Goal: Task Accomplishment & Management: Manage account settings

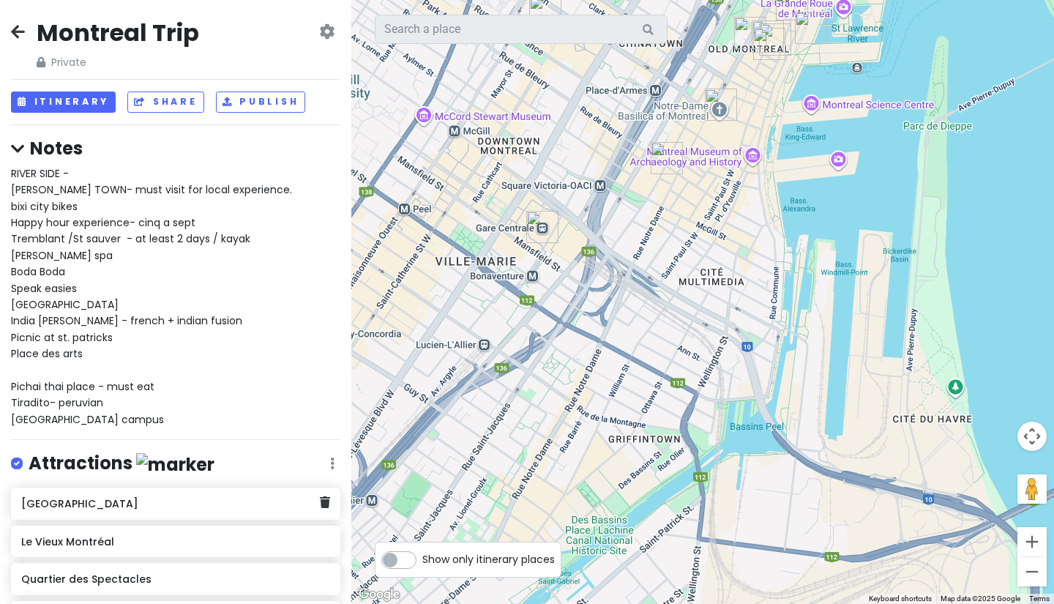
click at [123, 509] on h6 "[GEOGRAPHIC_DATA]" at bounding box center [170, 503] width 298 height 13
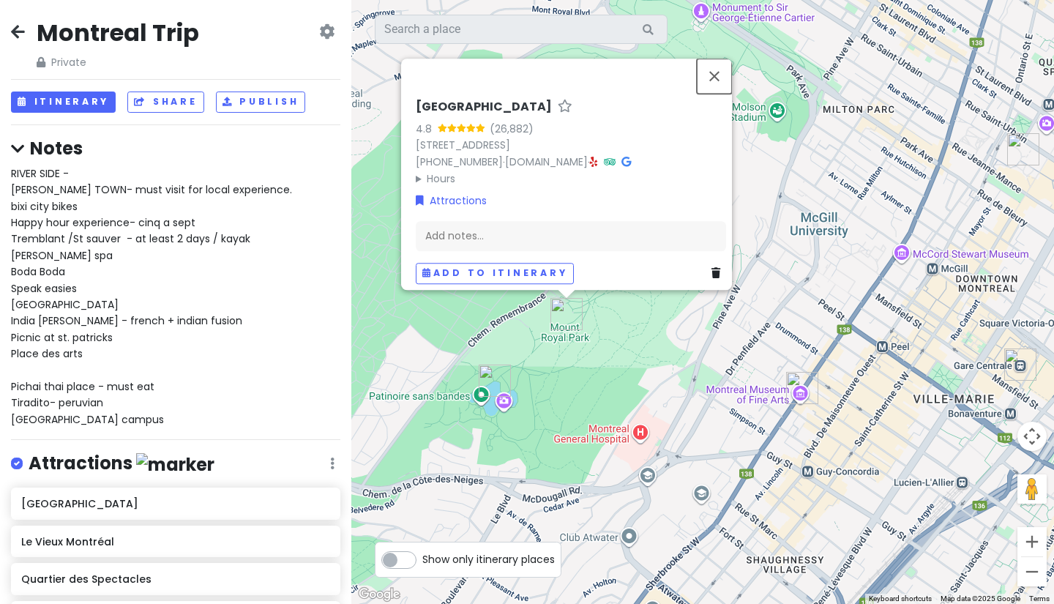
click at [717, 69] on button "Close" at bounding box center [714, 76] width 35 height 35
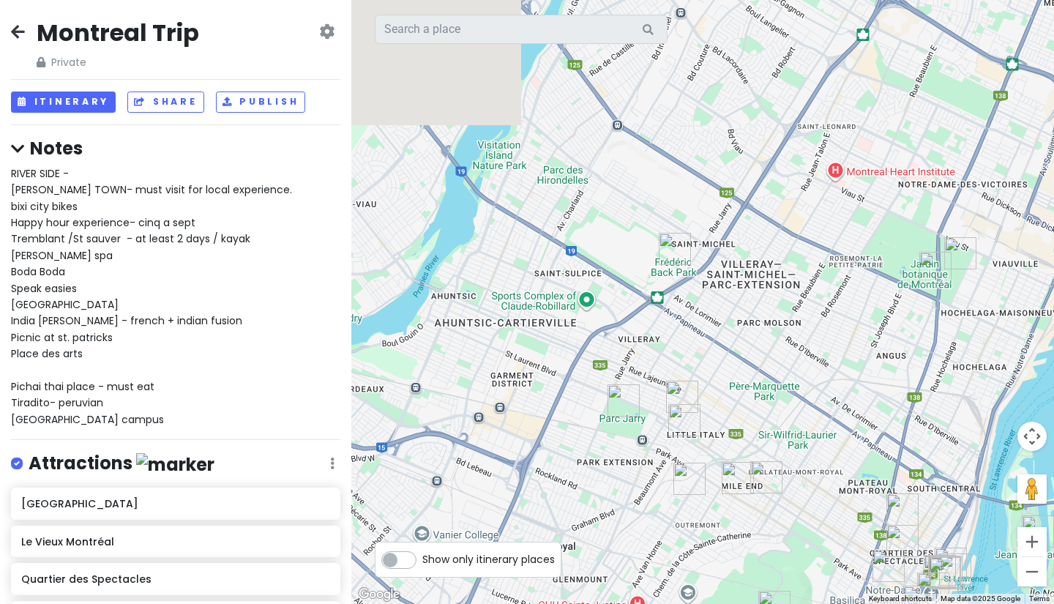
drag, startPoint x: 639, startPoint y: 273, endPoint x: 775, endPoint y: 581, distance: 336.9
click at [775, 581] on div at bounding box center [702, 302] width 703 height 604
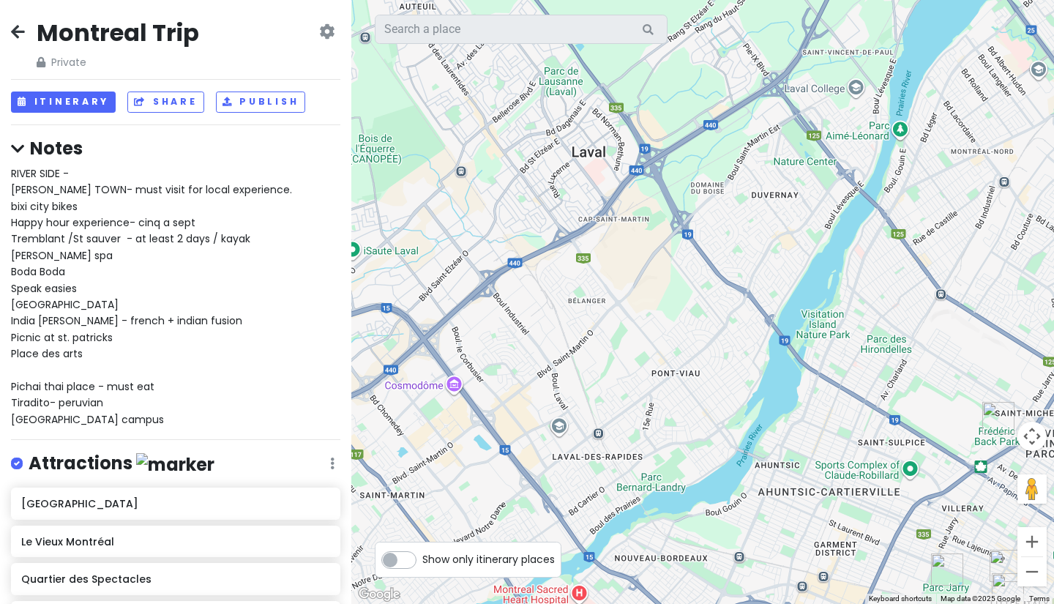
drag, startPoint x: 518, startPoint y: 271, endPoint x: 759, endPoint y: 396, distance: 272.1
click at [759, 396] on div at bounding box center [702, 302] width 703 height 604
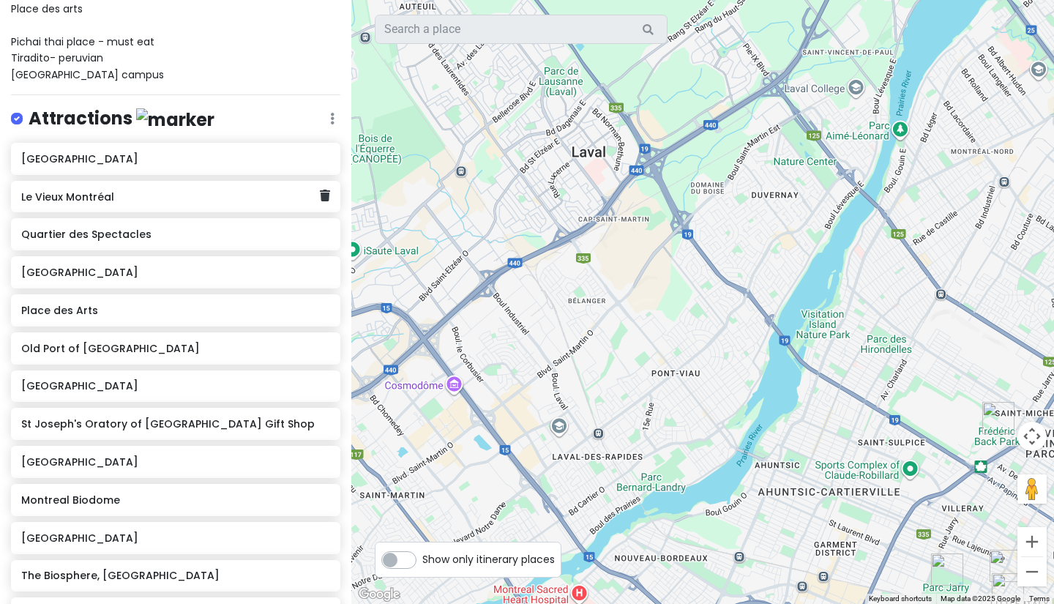
scroll to position [366, 0]
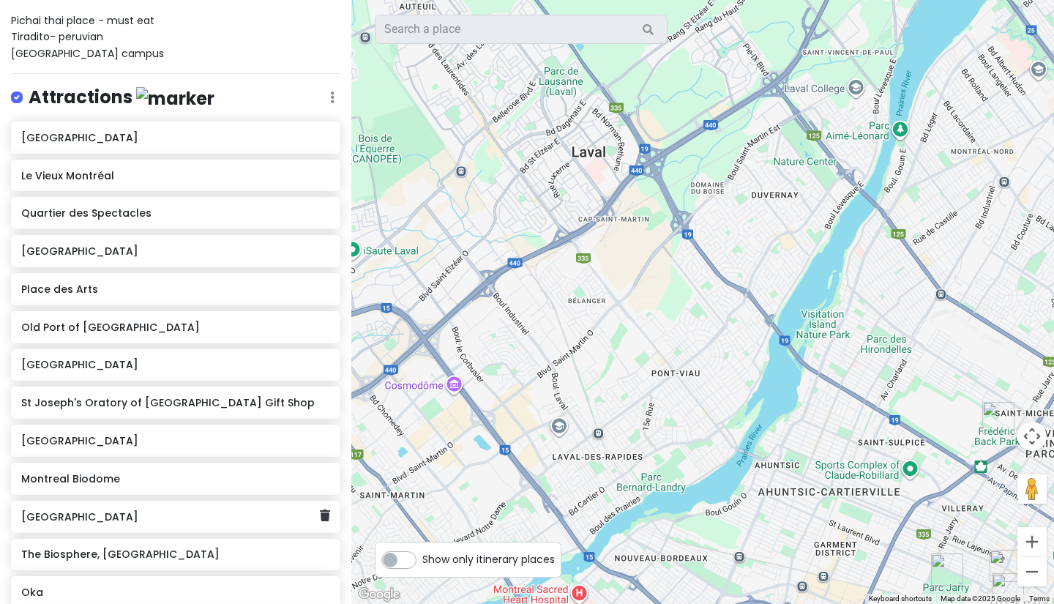
click at [99, 518] on h6 "[GEOGRAPHIC_DATA]" at bounding box center [170, 516] width 298 height 13
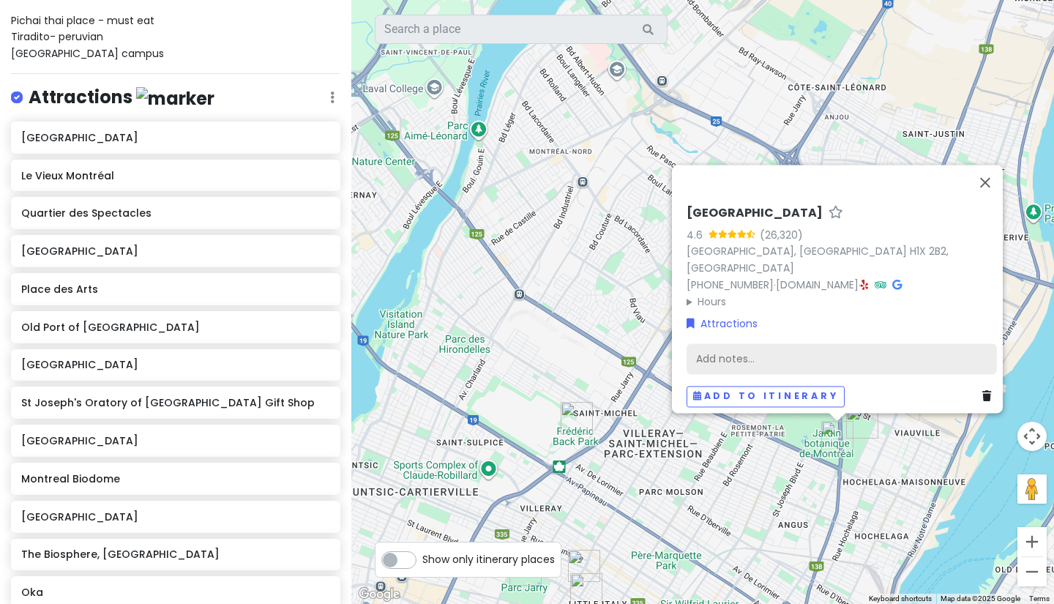
click at [958, 352] on div "Add notes..." at bounding box center [842, 358] width 310 height 31
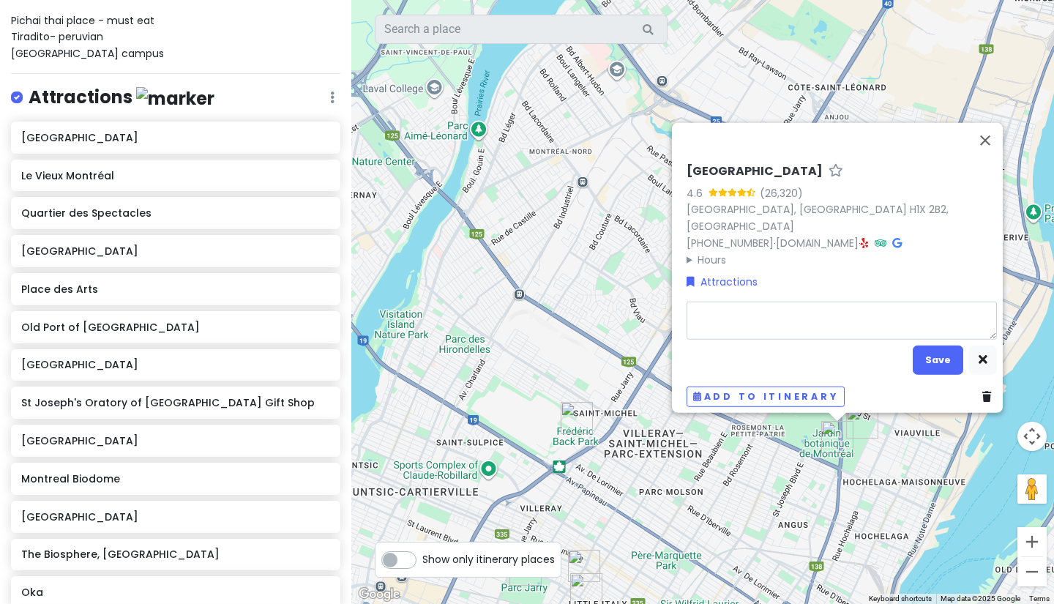
type textarea "x"
type textarea "V"
type textarea "x"
type textarea "Vi"
type textarea "x"
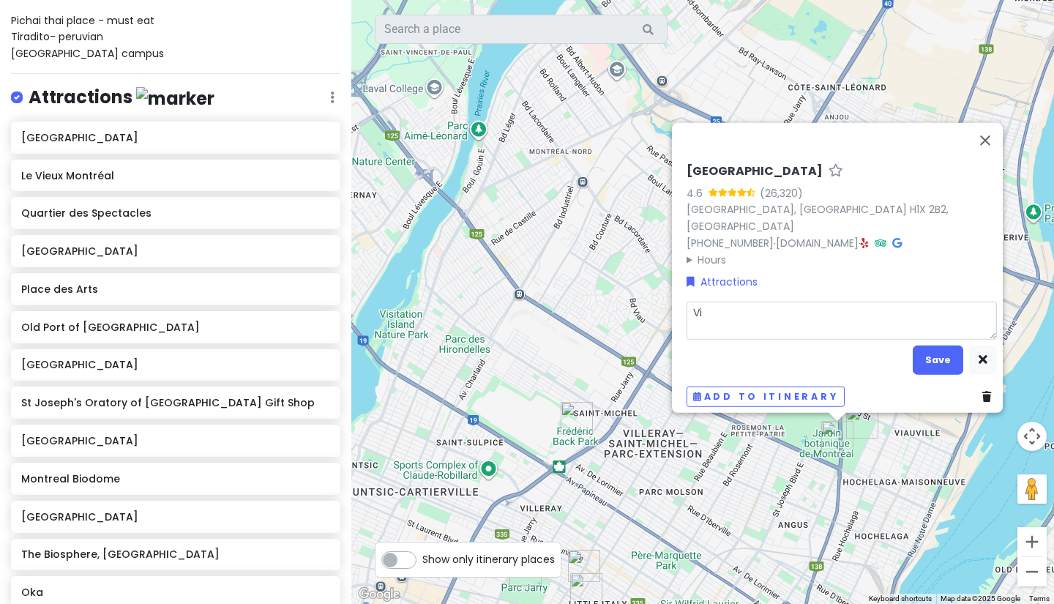
type textarea "Vis"
type textarea "x"
type textarea "Visi"
type textarea "x"
type textarea "Visit"
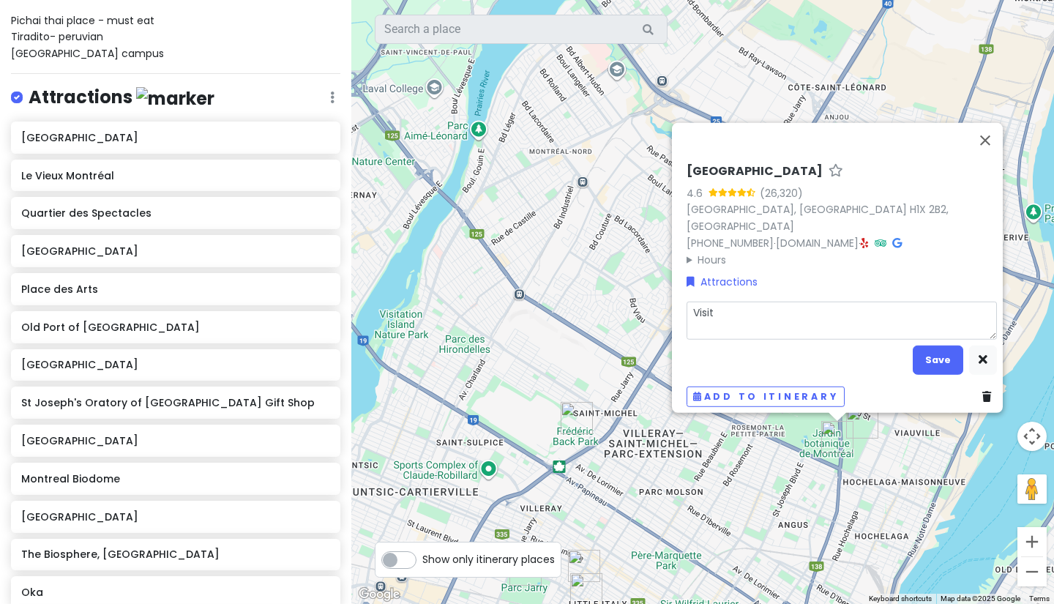
type textarea "x"
type textarea "Visit"
type textarea "x"
type textarea "Visit o"
type textarea "x"
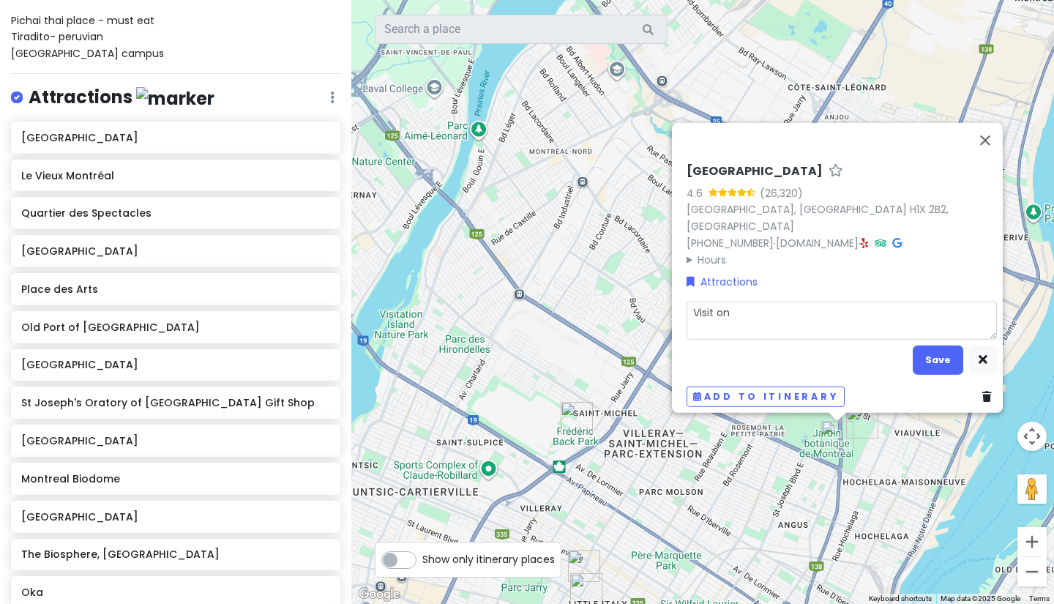
type textarea "Visit on"
type textarea "x"
type textarea "Visit on W"
type textarea "x"
type textarea "Visit on We"
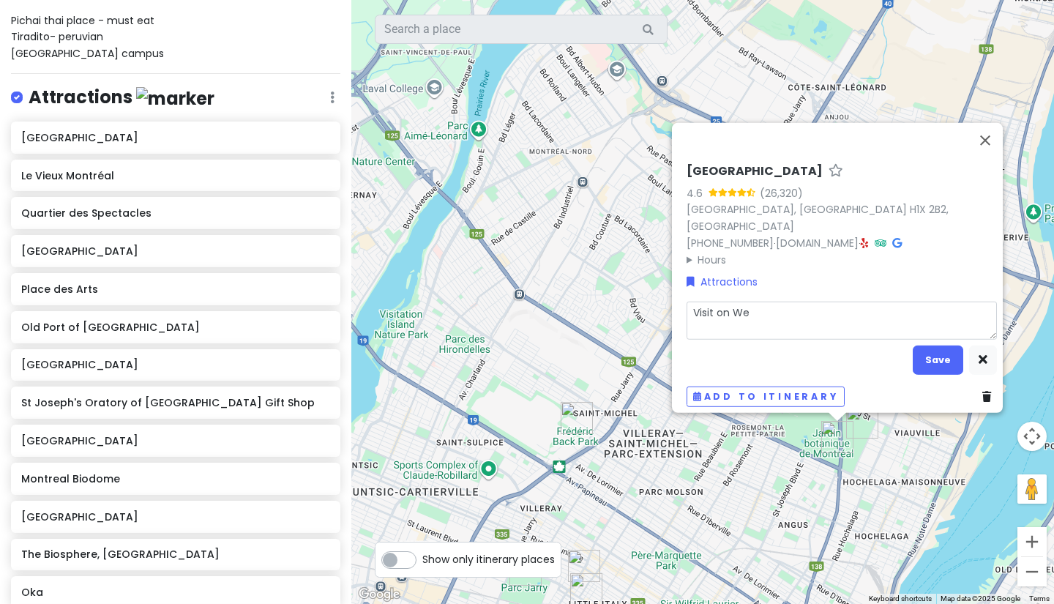
type textarea "x"
type textarea "Visit [DATE]"
type textarea "x"
type textarea "Visit on Wedn"
type textarea "x"
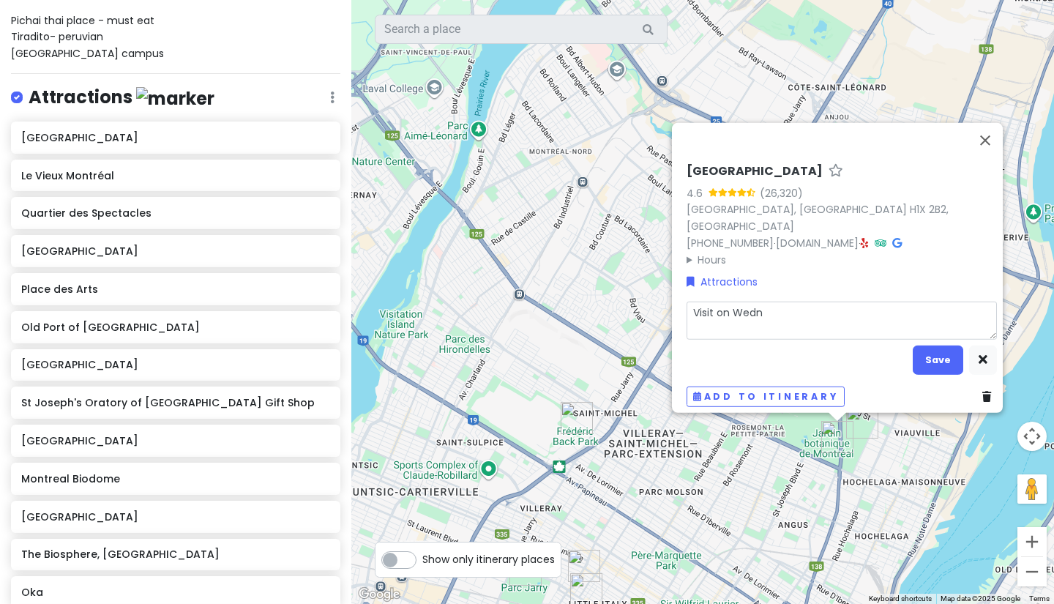
type textarea "Visit on Wedne"
type textarea "x"
type textarea "Visit on [GEOGRAPHIC_DATA]"
type textarea "x"
type textarea "Visit on [GEOGRAPHIC_DATA]"
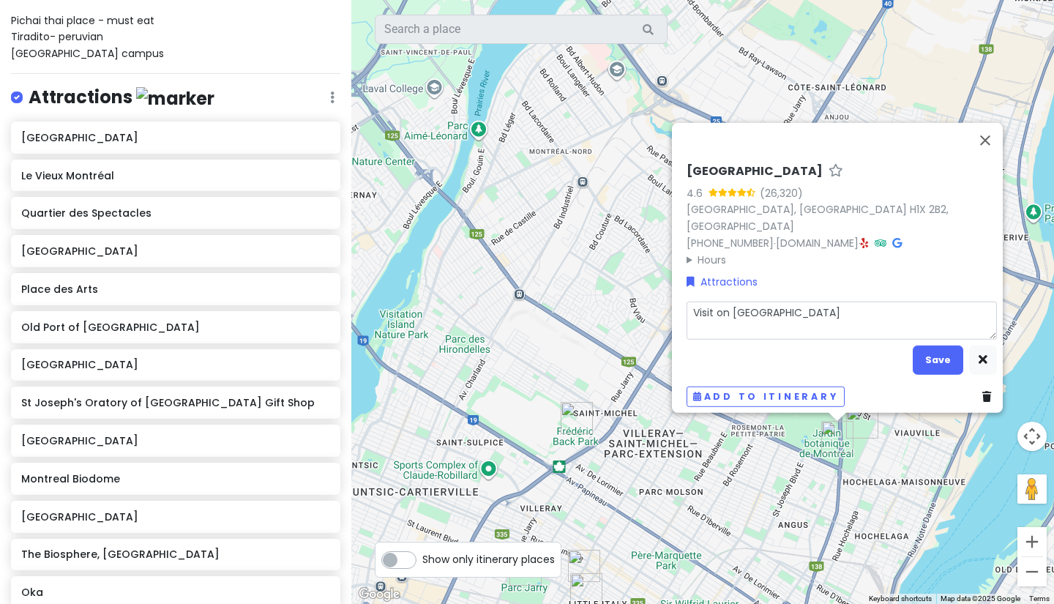
type textarea "x"
type textarea "Visit on [GEOGRAPHIC_DATA]"
type textarea "x"
type textarea "Visit on Wednes"
type textarea "x"
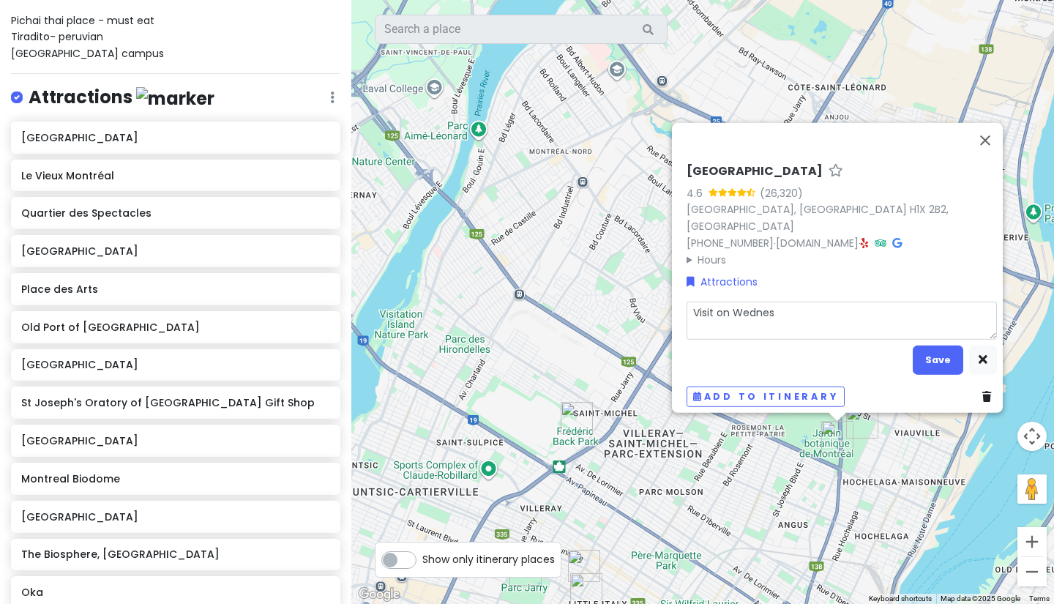
type textarea "Visit on Wednesd"
type textarea "x"
type textarea "Visit on [GEOGRAPHIC_DATA]"
type textarea "x"
type textarea "Visit [DATE]"
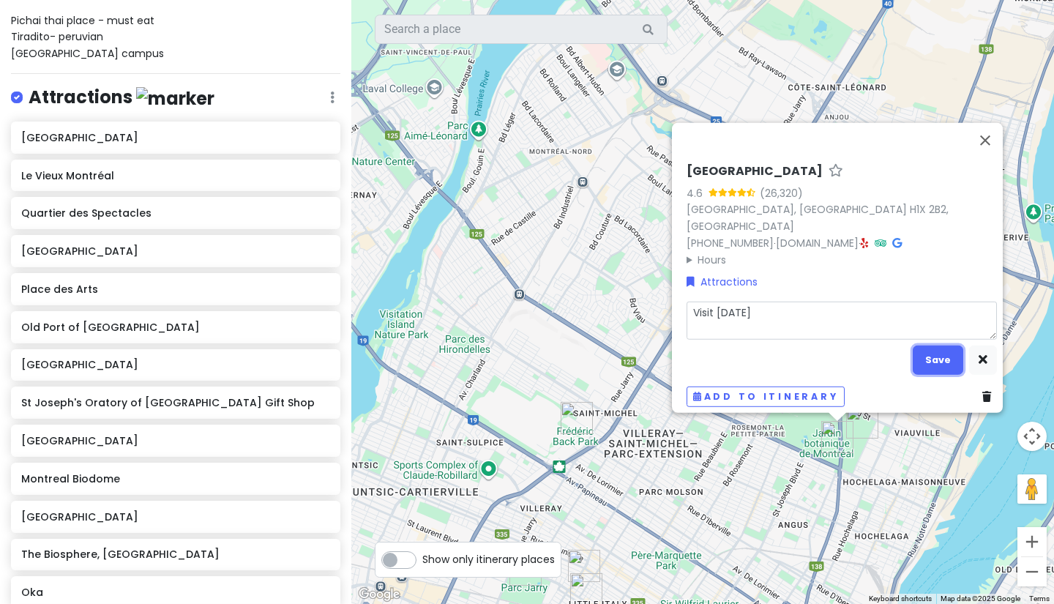
click at [953, 353] on button "Save" at bounding box center [938, 359] width 51 height 29
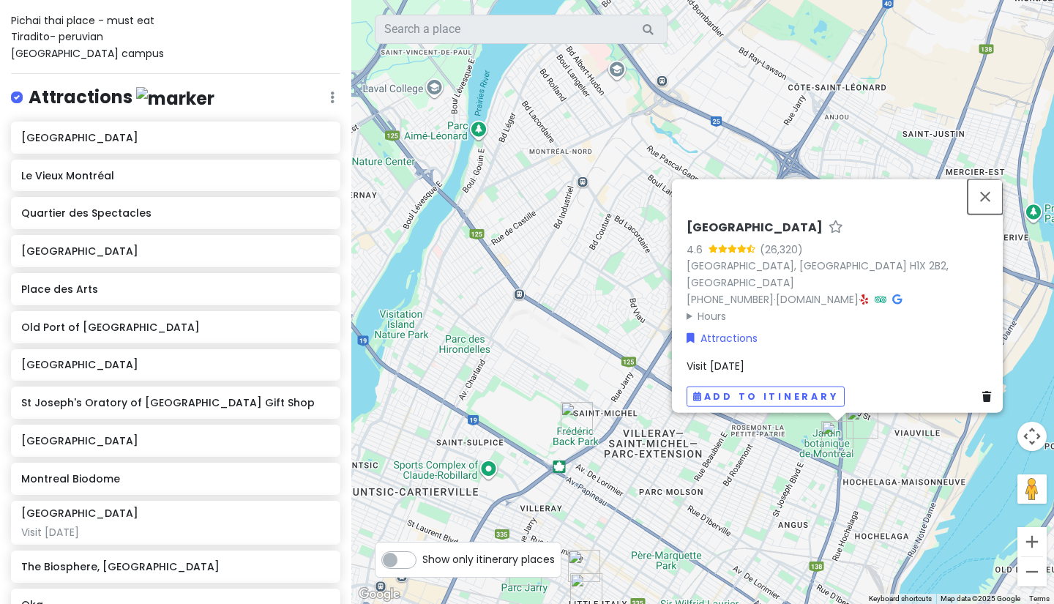
click at [996, 209] on button "Close" at bounding box center [985, 196] width 35 height 35
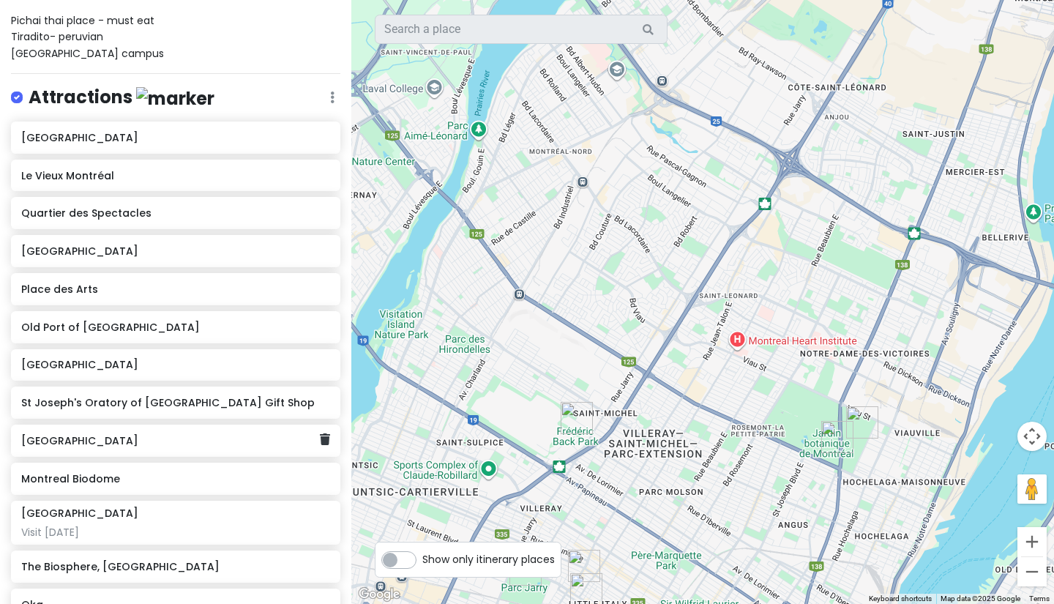
click at [171, 445] on h6 "[GEOGRAPHIC_DATA]" at bounding box center [170, 440] width 298 height 13
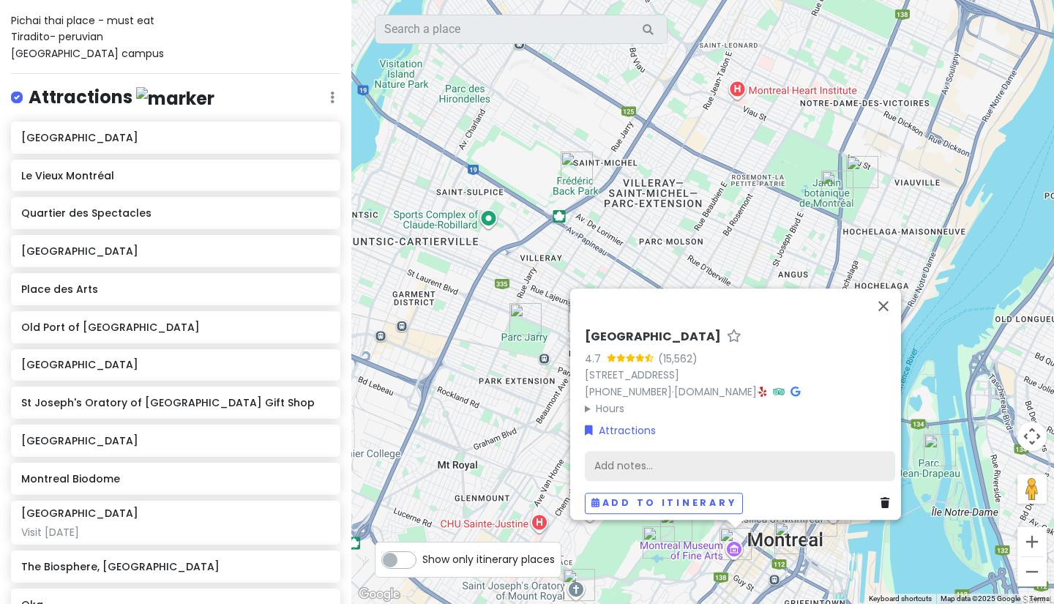
click at [676, 468] on div "Add notes..." at bounding box center [740, 465] width 310 height 31
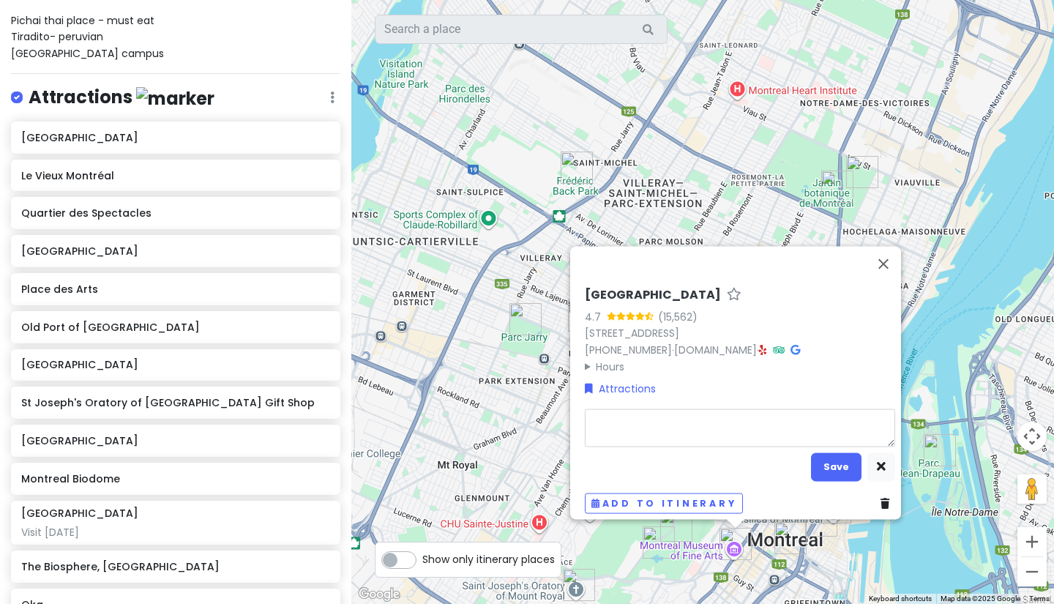
type textarea "x"
type textarea "V"
type textarea "x"
type textarea "Vi"
type textarea "x"
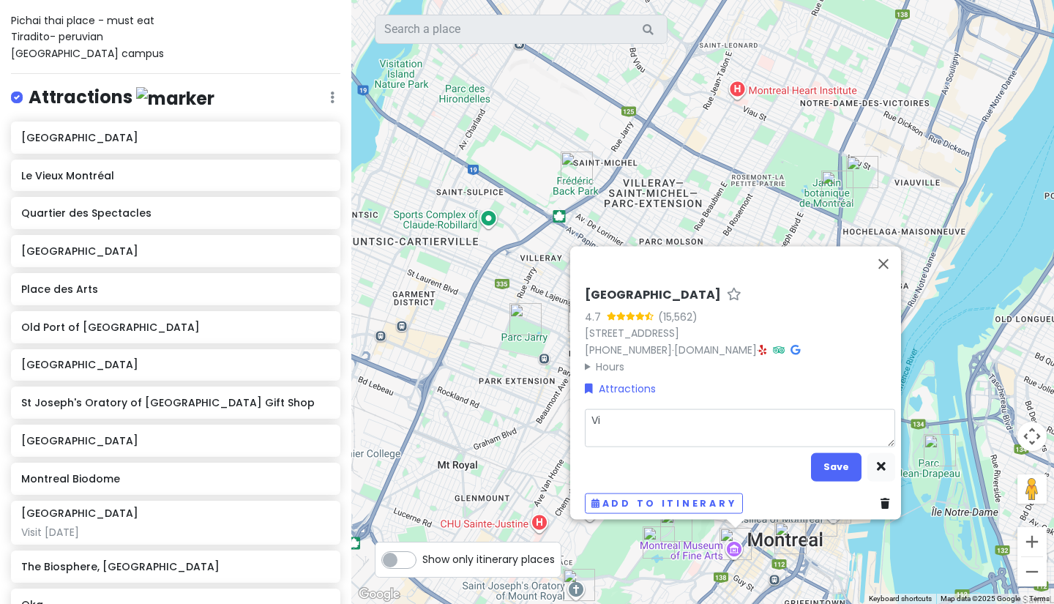
type textarea "Vii"
type textarea "x"
type textarea "Viis"
type textarea "x"
type textarea "Vii"
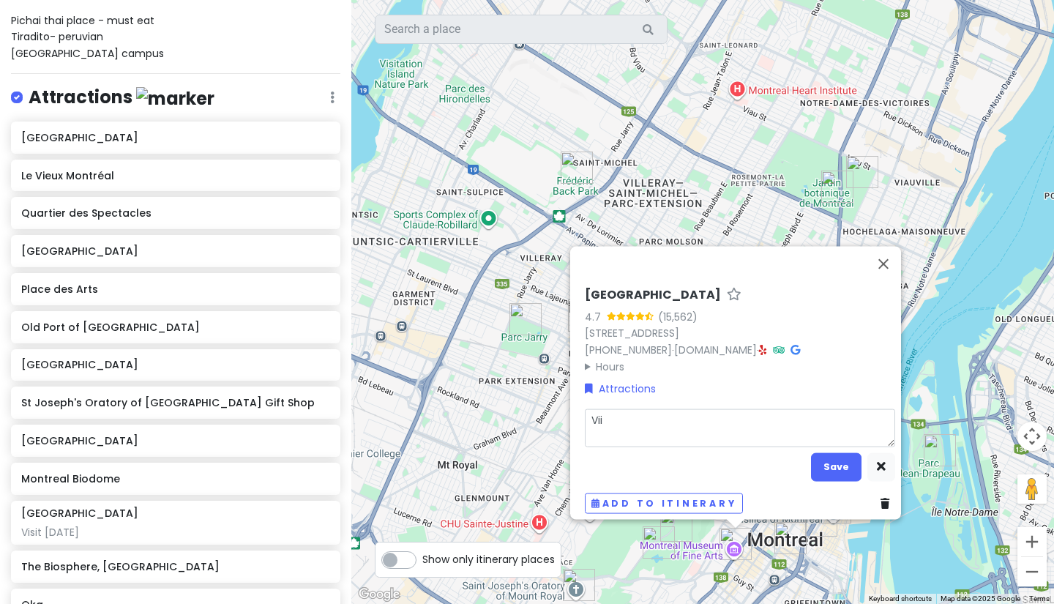
type textarea "x"
type textarea "Vi"
type textarea "x"
type textarea "Vis"
type textarea "x"
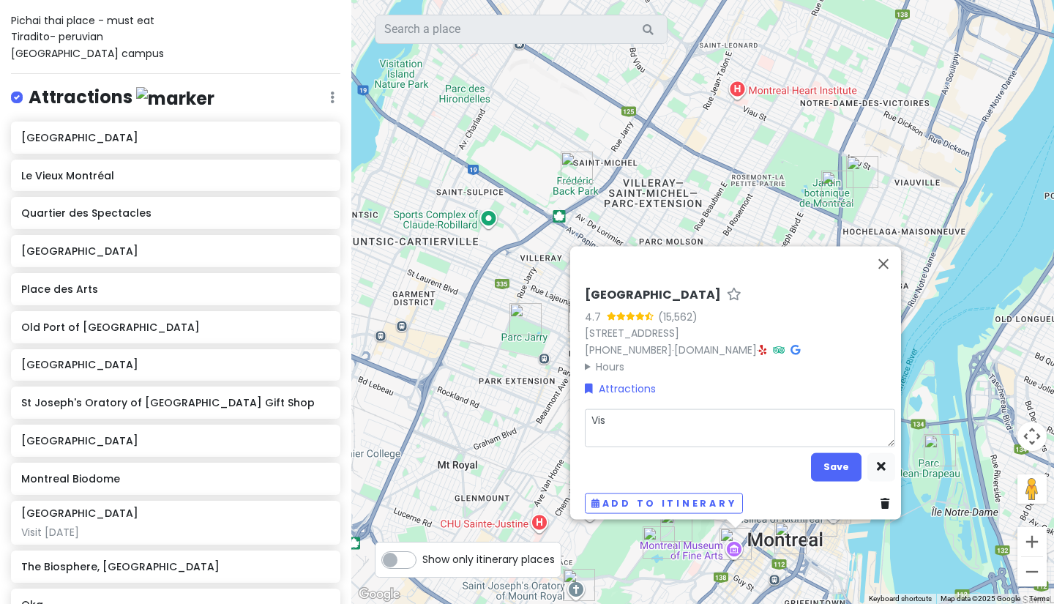
type textarea "Visi"
type textarea "x"
type textarea "Visit"
type textarea "x"
type textarea "Visit"
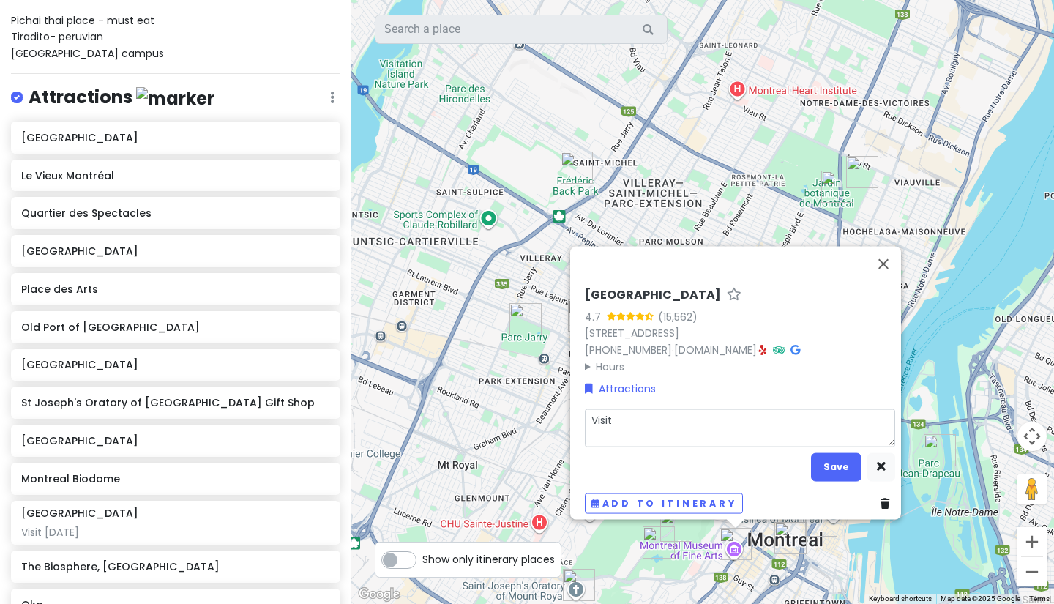
type textarea "x"
type textarea "Visit n"
type textarea "x"
type textarea "Visit ne"
type textarea "x"
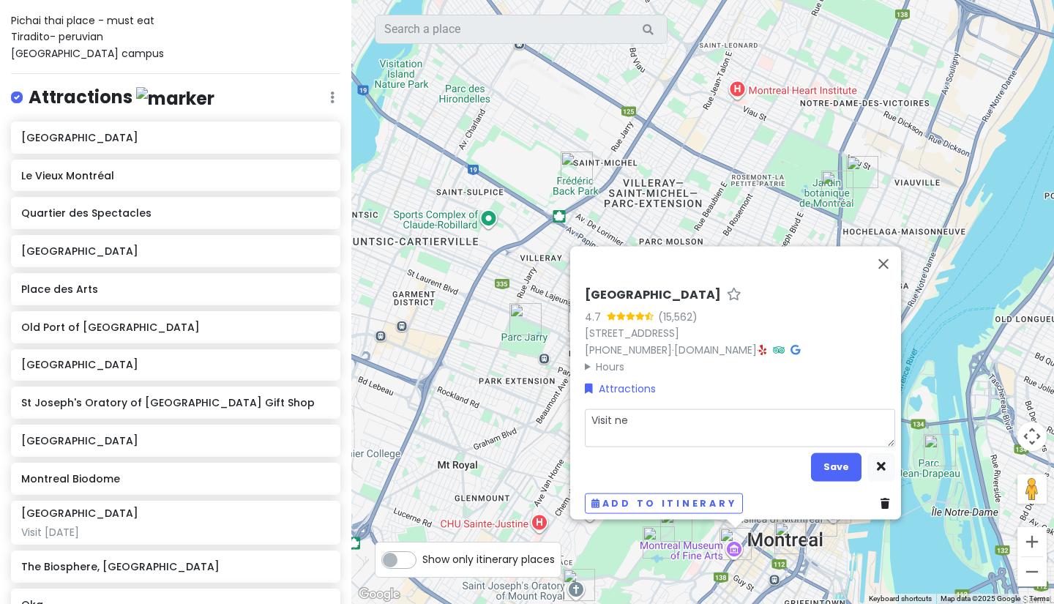
type textarea "Visit nex"
type textarea "x"
type textarea "Visit next"
type textarea "x"
type textarea "Visit next"
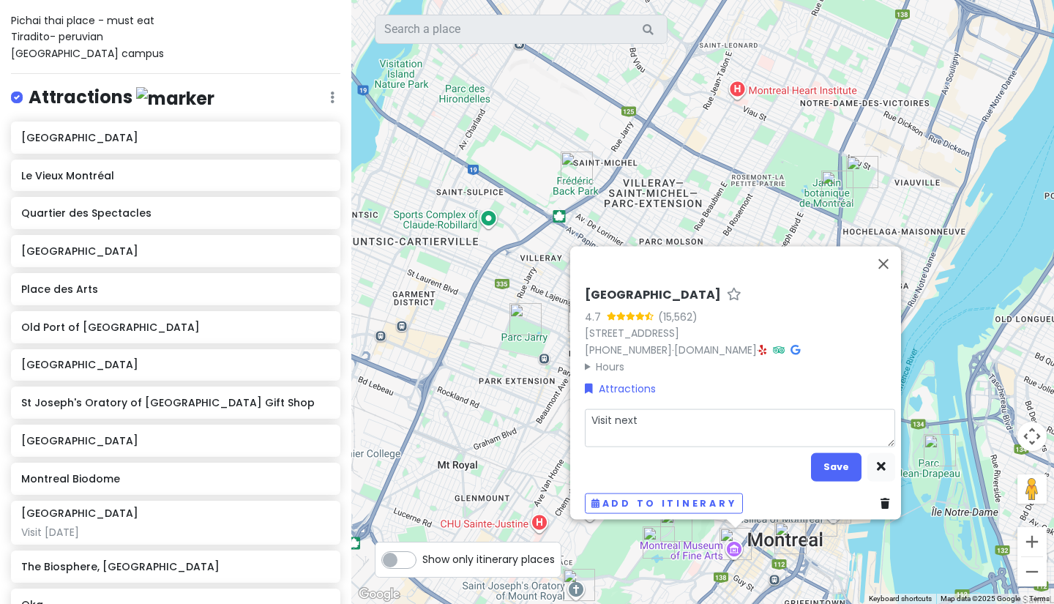
type textarea "x"
type textarea "Visit next w"
type textarea "x"
type textarea "Visit next we"
type textarea "x"
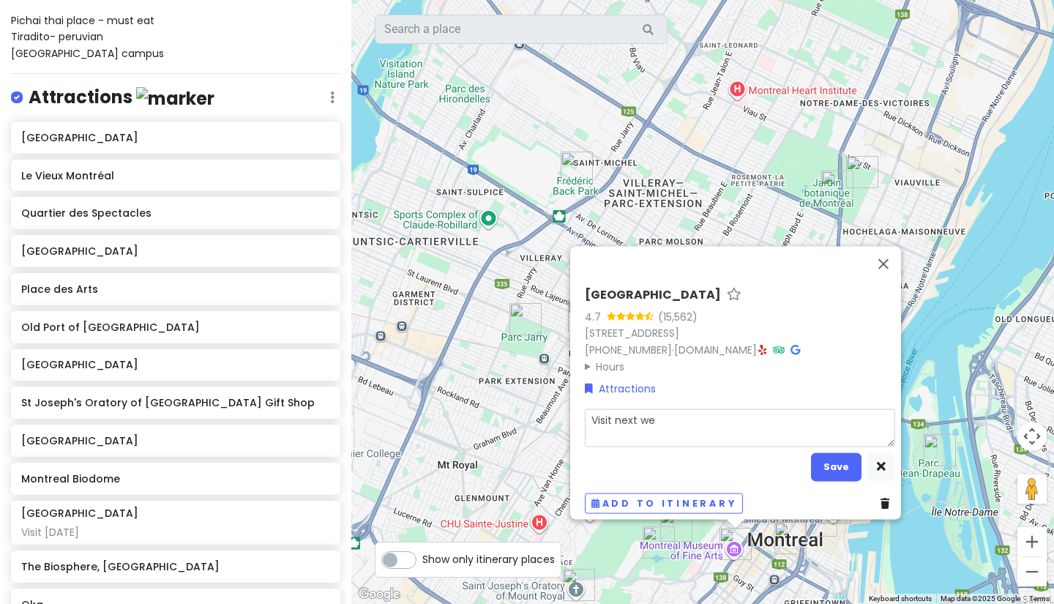
type textarea "Visit next wee"
type textarea "x"
type textarea "Visit next week"
click at [834, 454] on button "Save" at bounding box center [836, 466] width 51 height 29
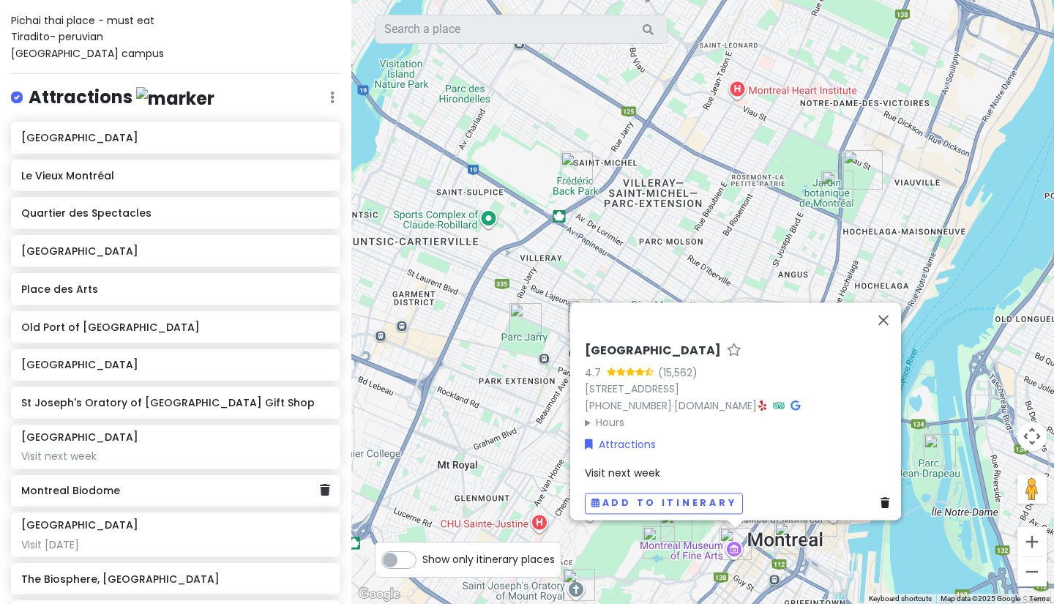
click at [105, 503] on div "Montreal Biodome" at bounding box center [175, 491] width 329 height 32
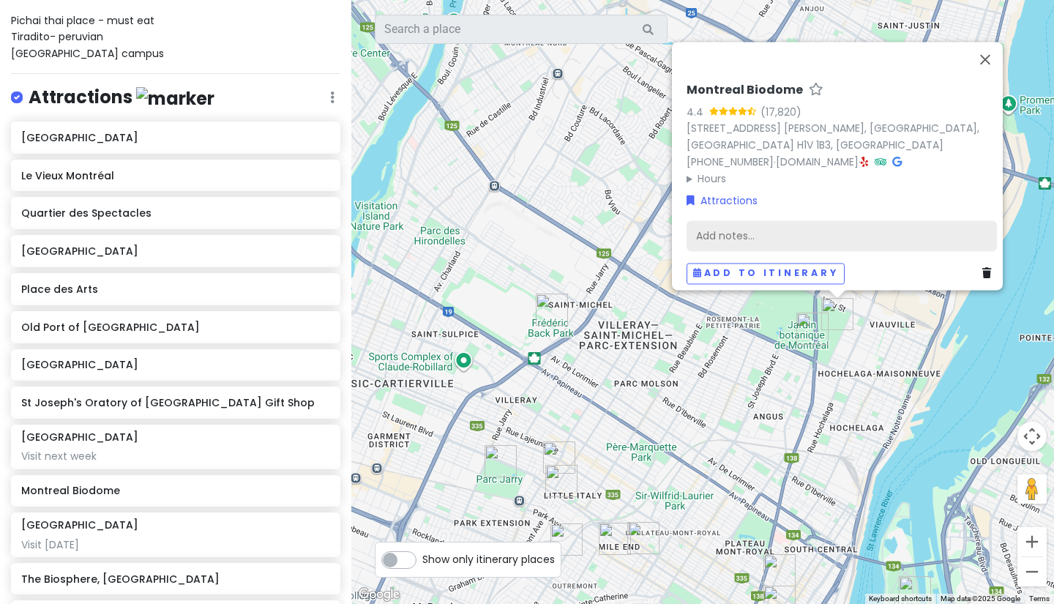
click at [742, 225] on div "Add notes..." at bounding box center [842, 235] width 310 height 31
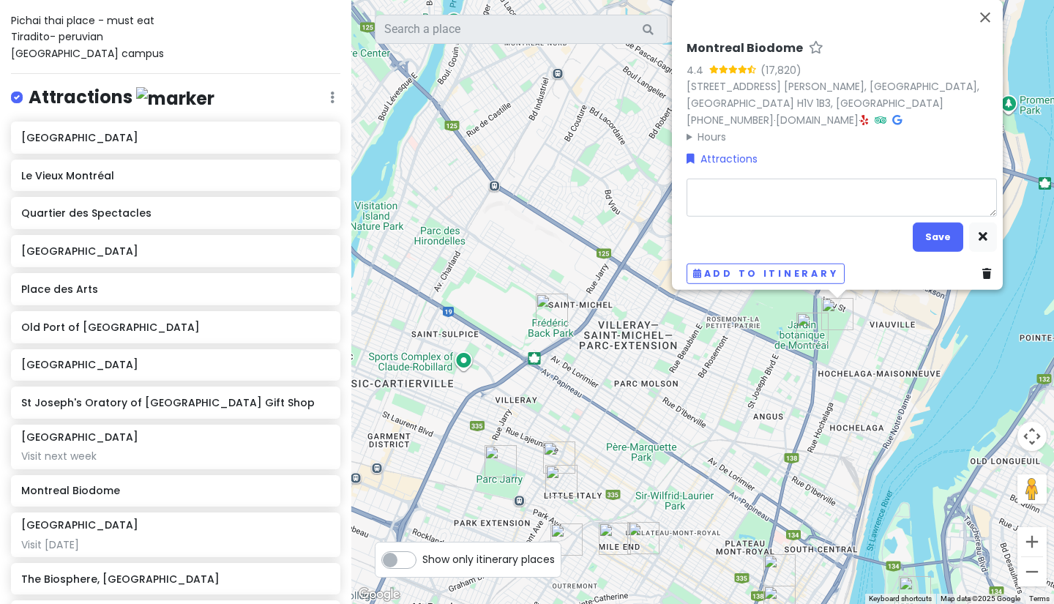
type textarea "x"
type textarea "Vi"
type textarea "x"
type textarea "Vis"
type textarea "x"
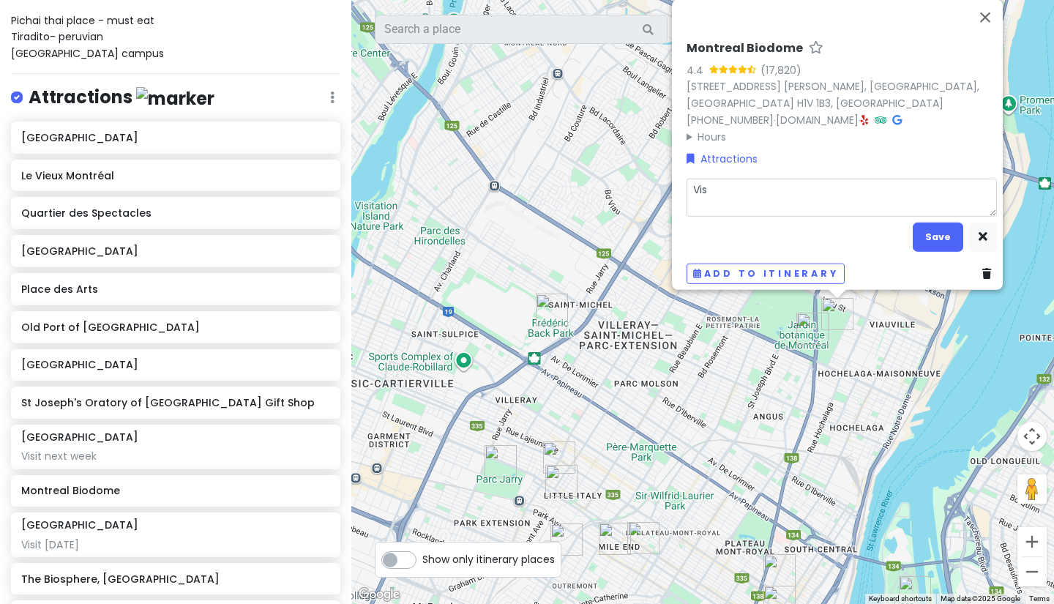
type textarea "Visi"
type textarea "x"
type textarea "Visit"
type textarea "x"
type textarea "Visit"
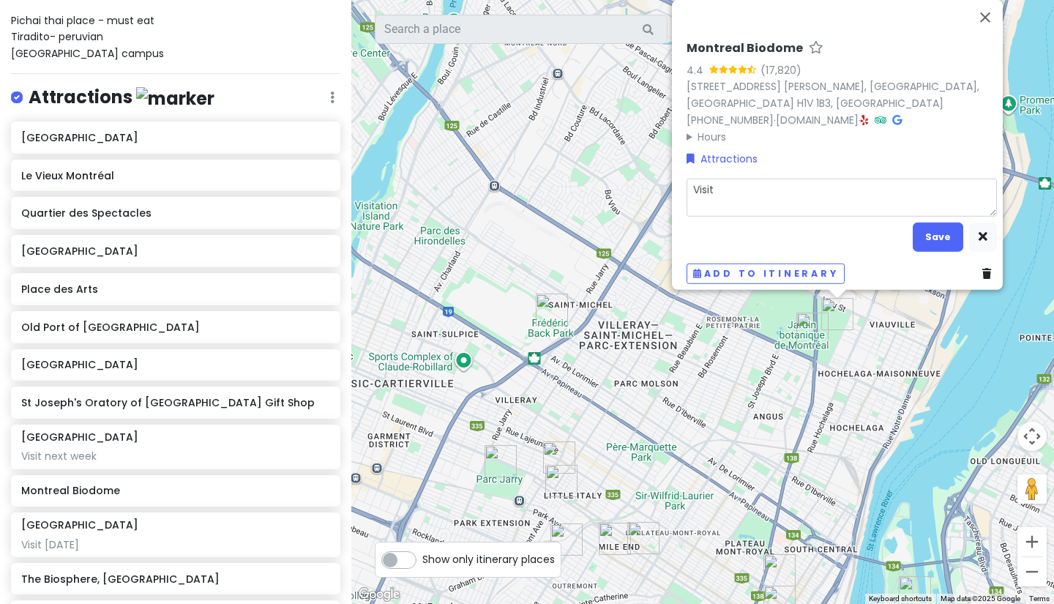
type textarea "x"
type textarea "Visit n"
type textarea "x"
type textarea "Visit ne"
type textarea "x"
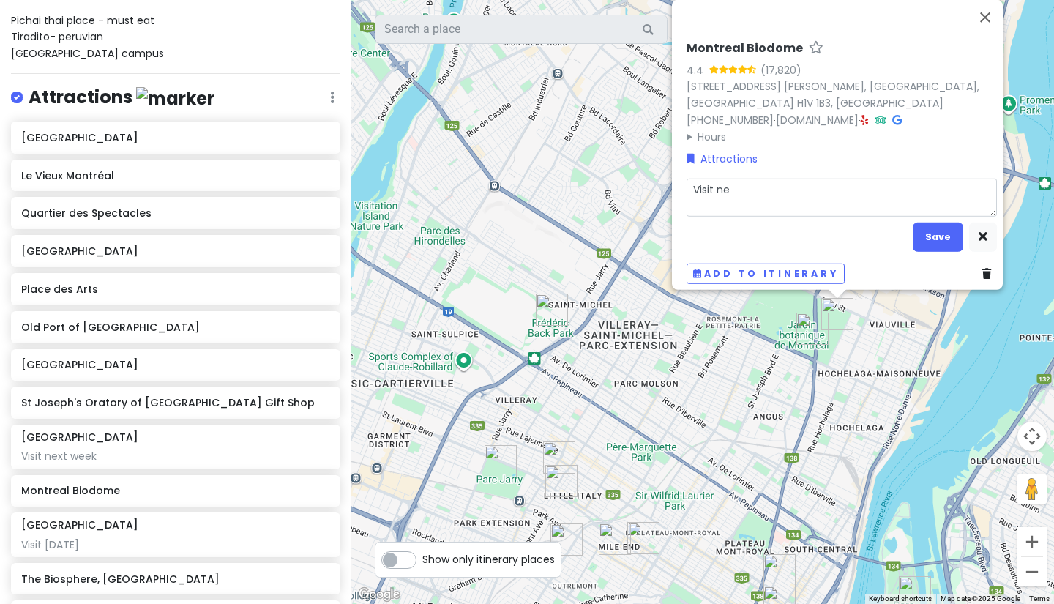
type textarea "Visit nex"
type textarea "x"
type textarea "Visit next"
type textarea "x"
type textarea "Visit next"
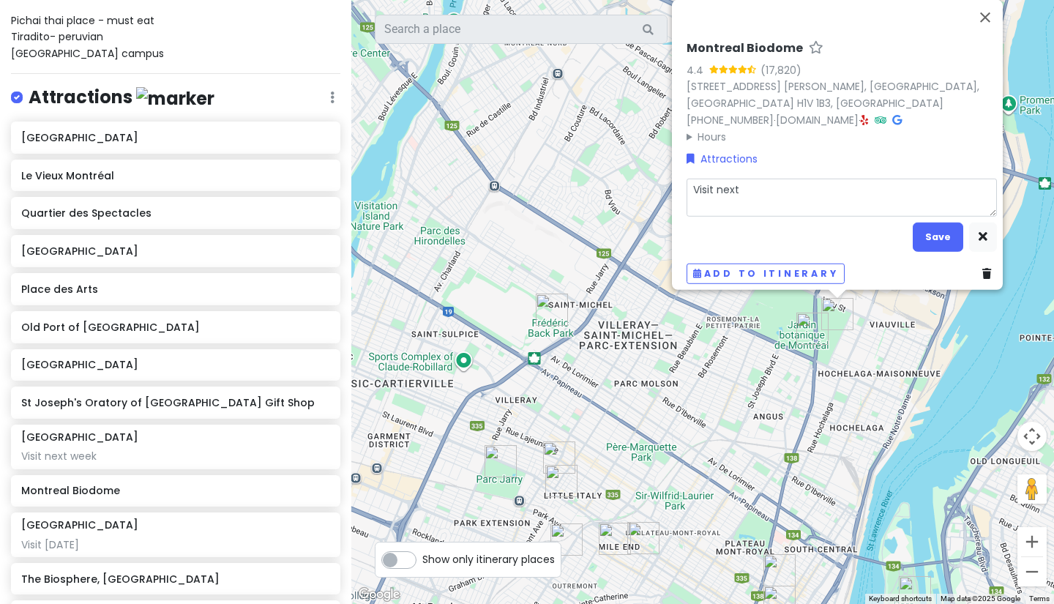
type textarea "x"
type textarea "Visit next w"
type textarea "x"
type textarea "Visit next we"
type textarea "x"
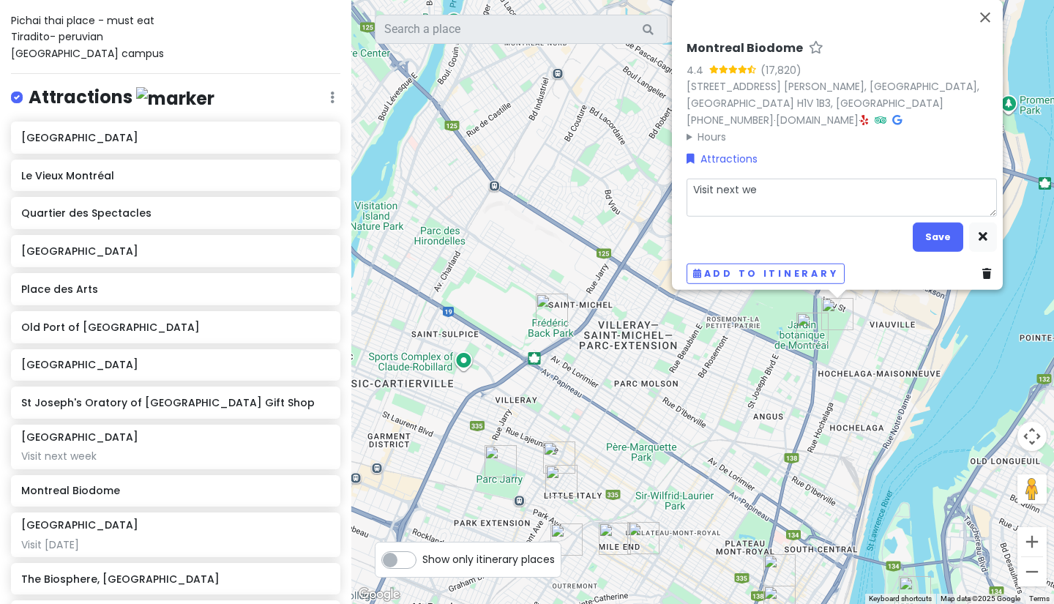
type textarea "Visit next wee"
type textarea "x"
type textarea "Visit next week"
click at [923, 230] on button "Save" at bounding box center [938, 237] width 51 height 29
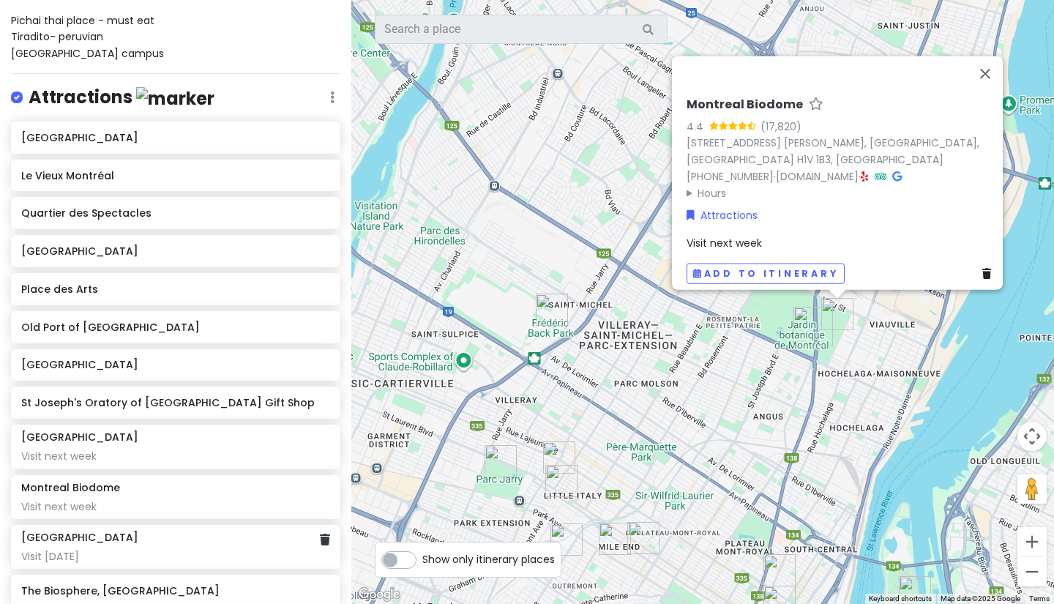
click at [138, 538] on h6 "[GEOGRAPHIC_DATA]" at bounding box center [79, 537] width 117 height 13
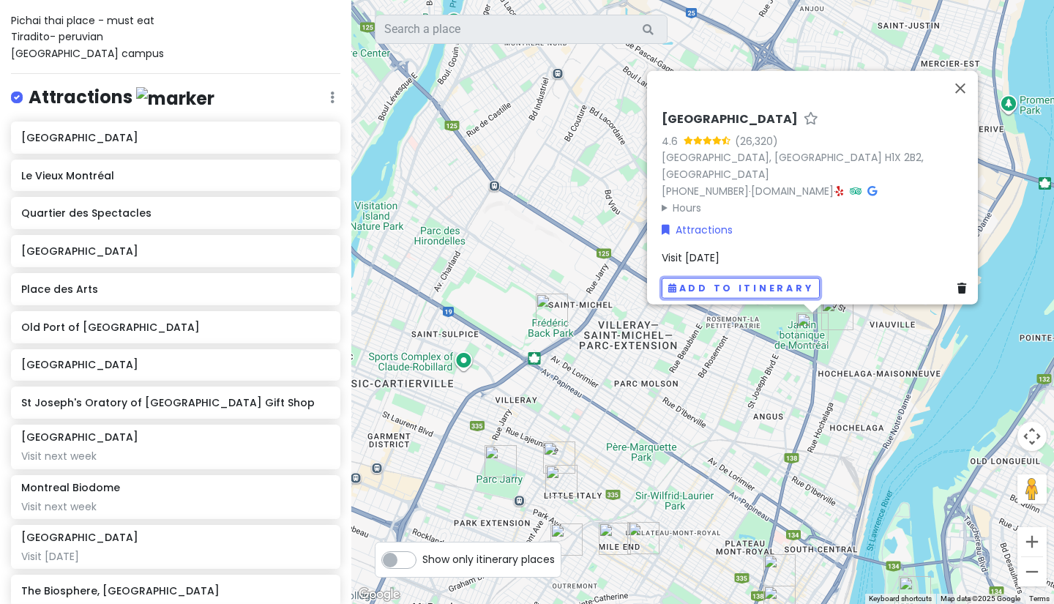
click at [780, 277] on button "Add to itinerary" at bounding box center [741, 287] width 158 height 21
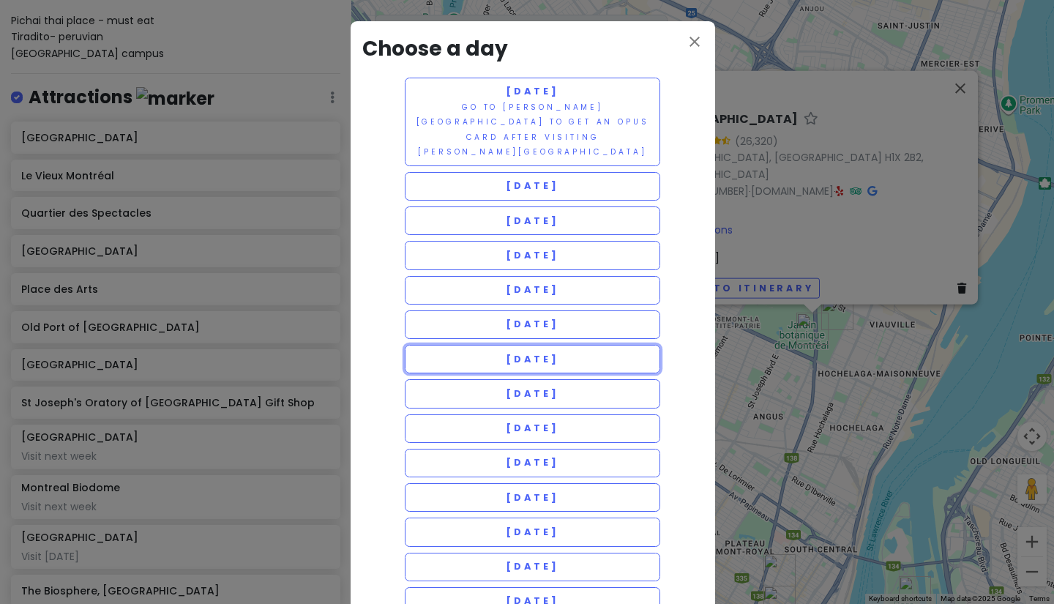
click at [553, 353] on span "[DATE]" at bounding box center [532, 359] width 53 height 12
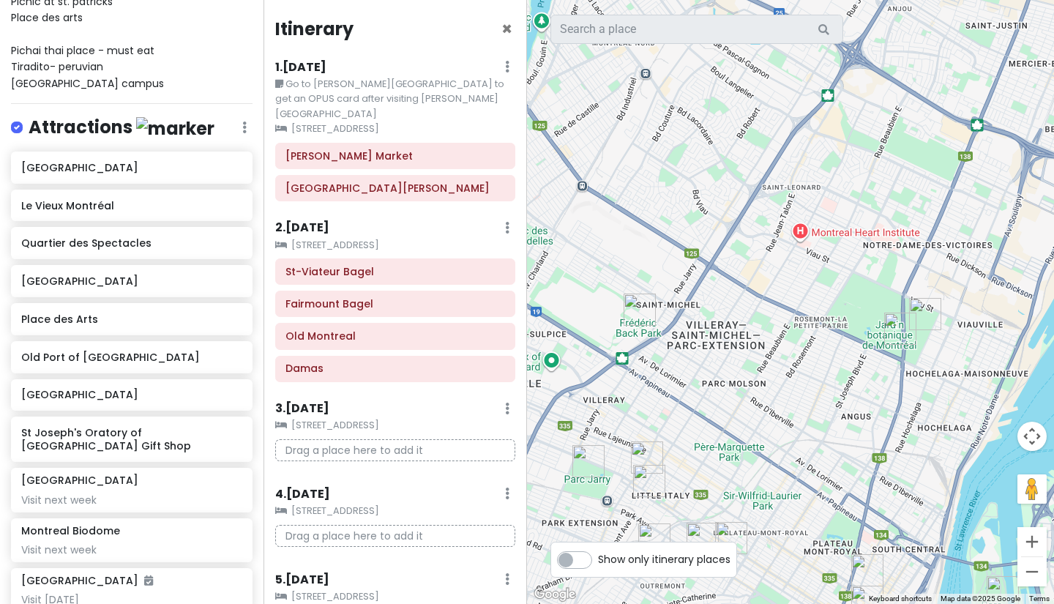
scroll to position [512, 0]
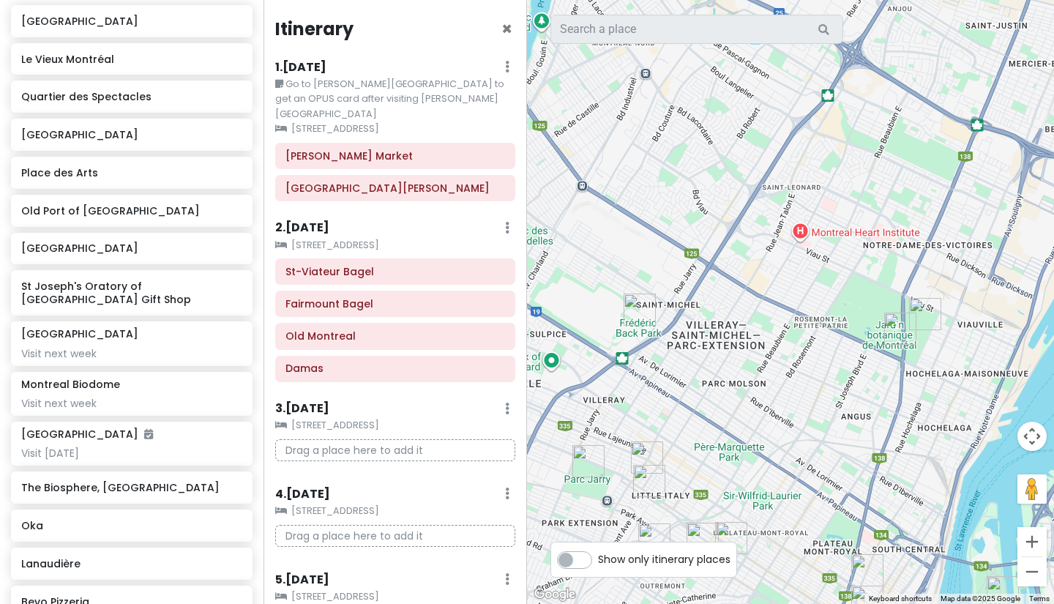
click at [147, 416] on div "Montreal Biodome Visit next week" at bounding box center [132, 394] width 242 height 44
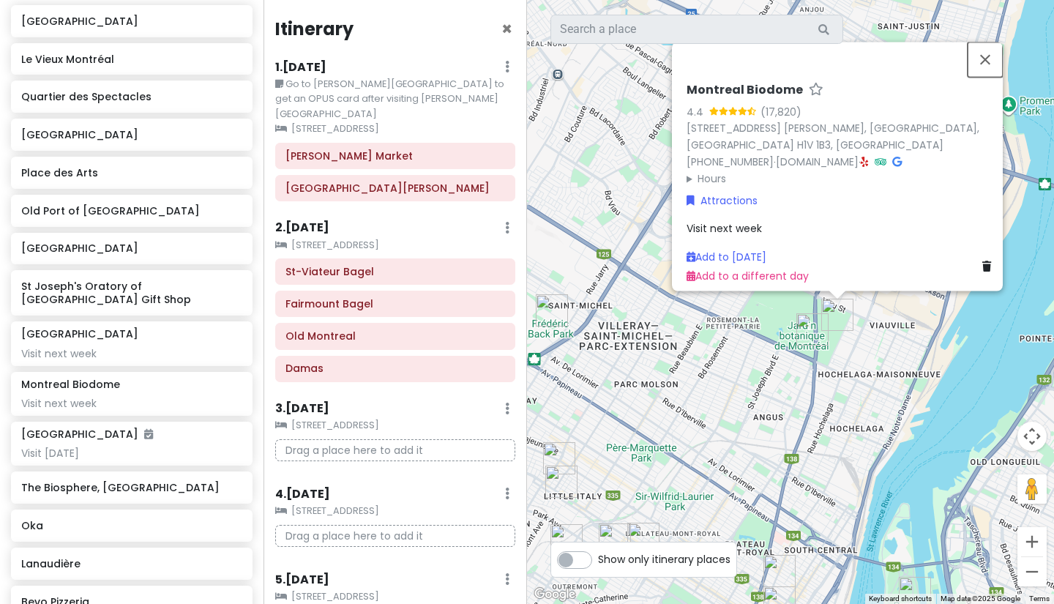
click at [993, 77] on button "Close" at bounding box center [985, 59] width 35 height 35
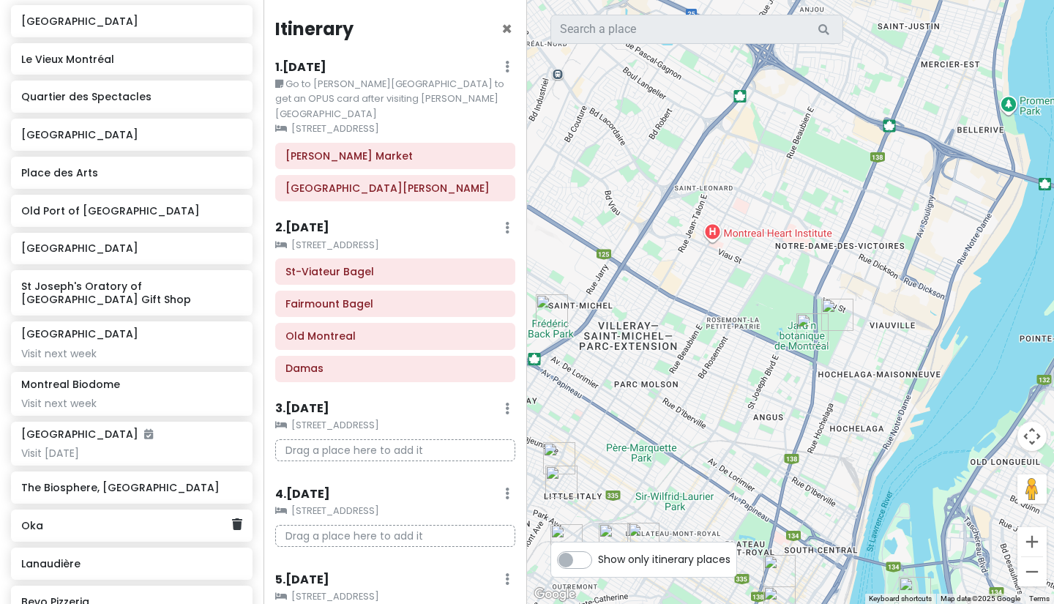
scroll to position [586, 0]
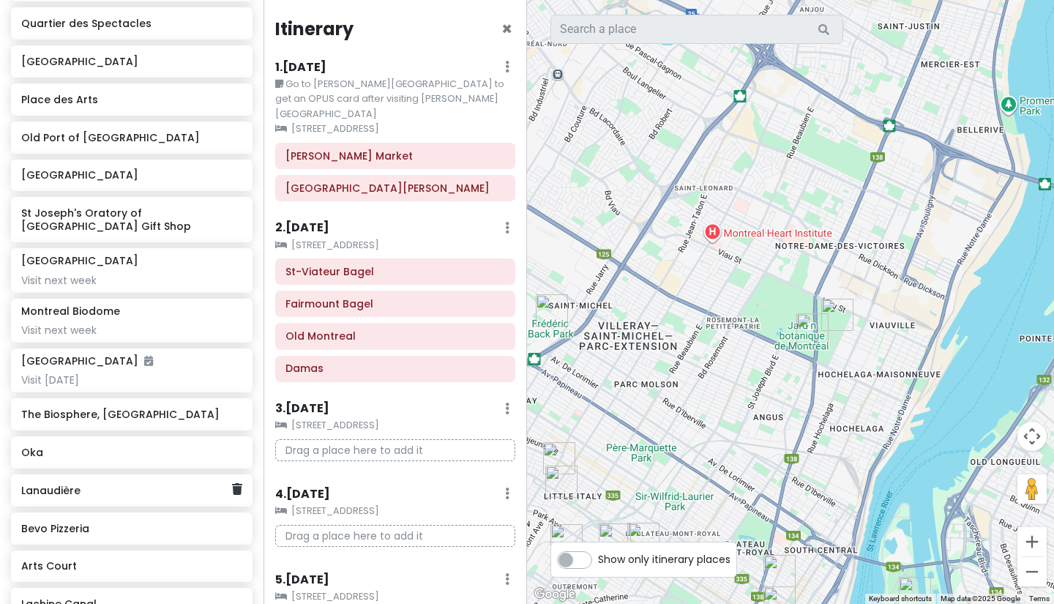
click at [122, 492] on div "Lanaudière" at bounding box center [132, 490] width 242 height 32
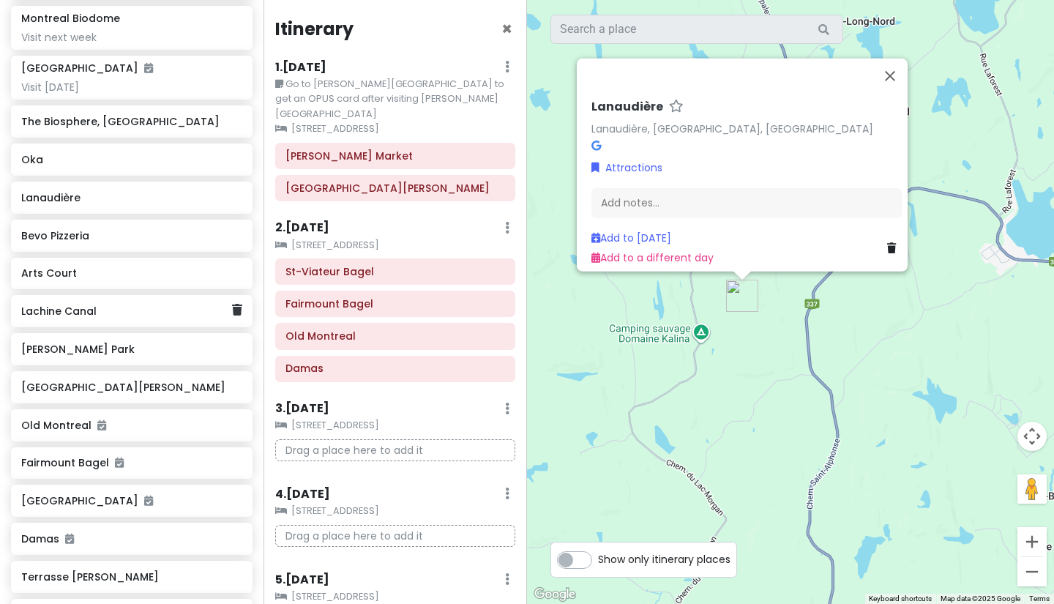
click at [133, 318] on h6 "Lachine Canal" at bounding box center [126, 311] width 210 height 13
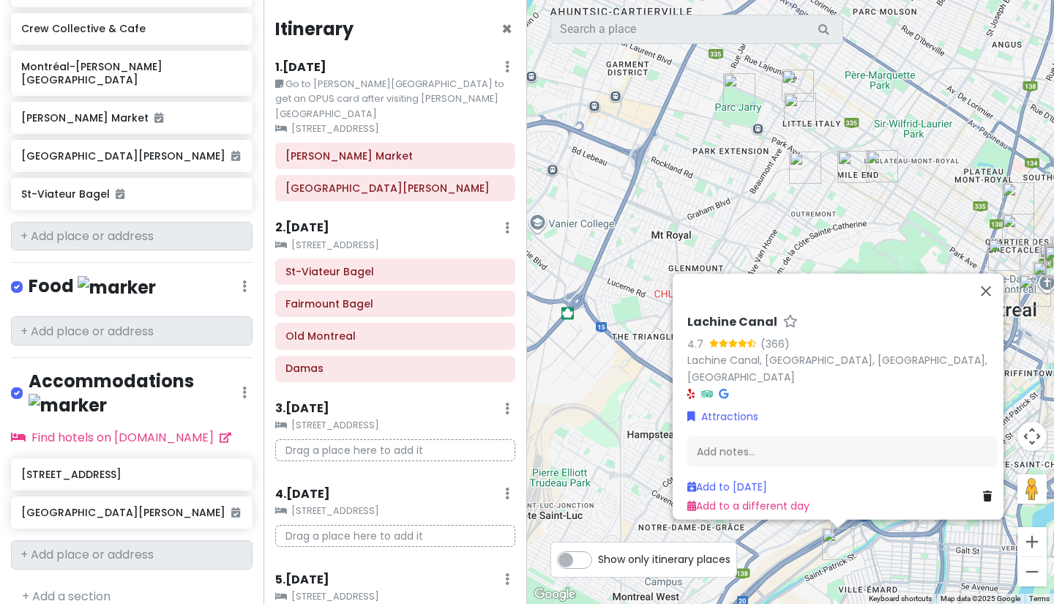
scroll to position [1473, 0]
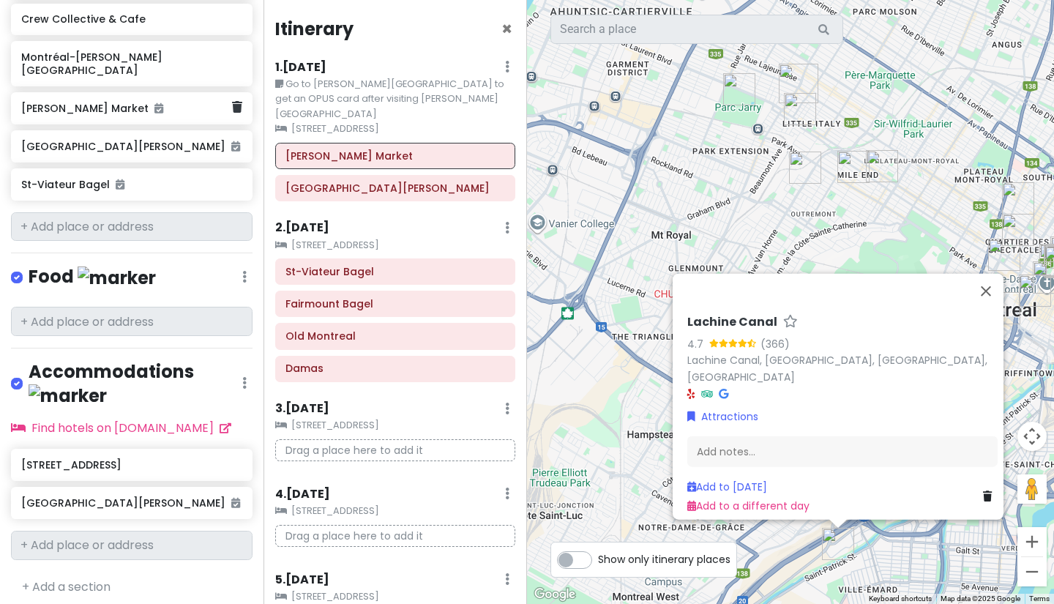
click at [108, 115] on h6 "[PERSON_NAME] Market" at bounding box center [126, 108] width 210 height 13
